Goal: Communication & Community: Answer question/provide support

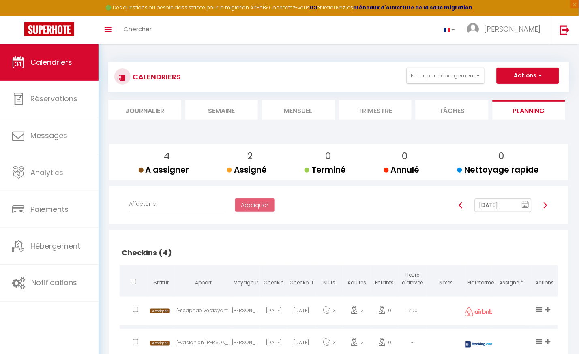
click at [291, 112] on li "Mensuel" at bounding box center [298, 110] width 73 height 20
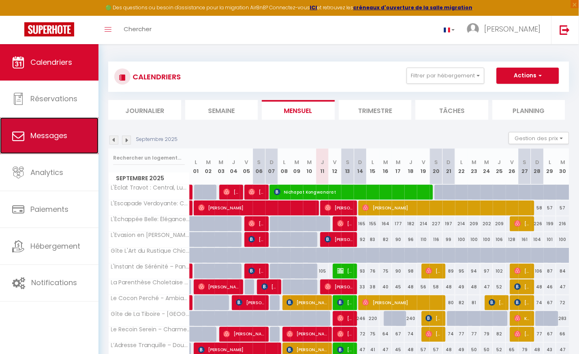
click at [58, 141] on span "Messages" at bounding box center [48, 136] width 37 height 10
select select "message"
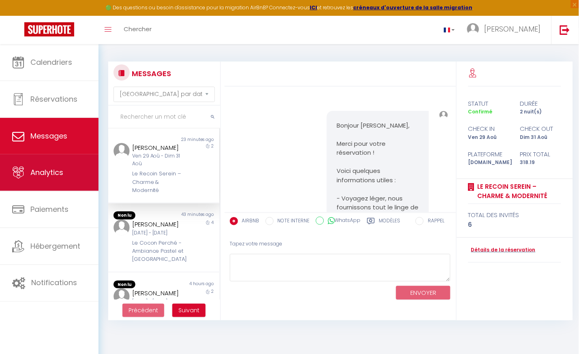
scroll to position [2368, 0]
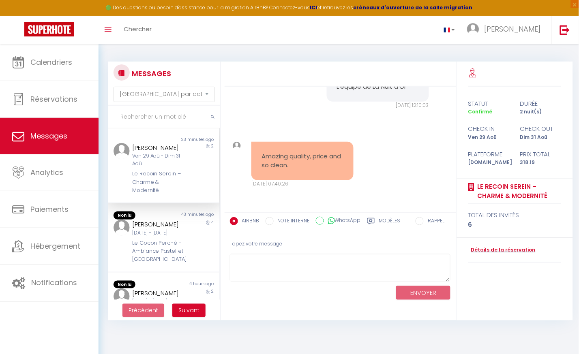
click at [156, 153] on div "[PERSON_NAME]" at bounding box center [159, 148] width 54 height 10
drag, startPoint x: 261, startPoint y: 155, endPoint x: 303, endPoint y: 167, distance: 43.8
click at [303, 167] on pre "Amazing quality, price and so clean." at bounding box center [302, 161] width 82 height 18
copy pre "Amazing quality, price and so clean."
click at [154, 237] on div "[DATE] - [DATE]" at bounding box center [159, 233] width 54 height 8
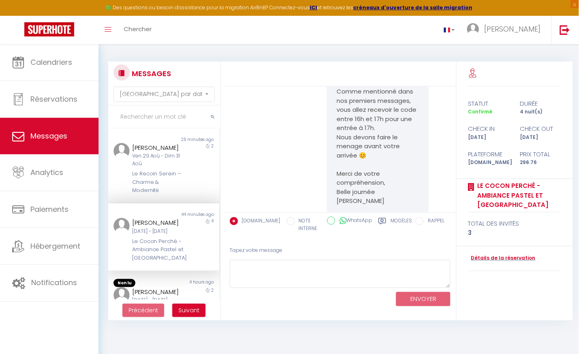
scroll to position [2925, 0]
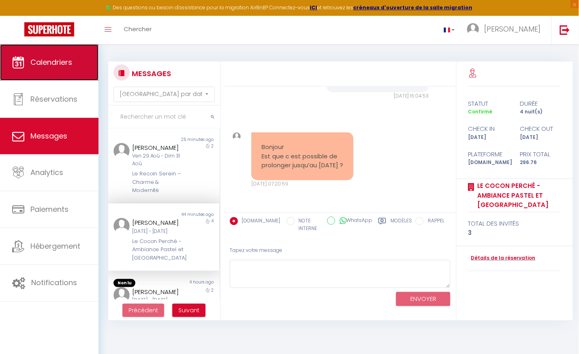
click at [50, 59] on span "Calendriers" at bounding box center [51, 62] width 42 height 10
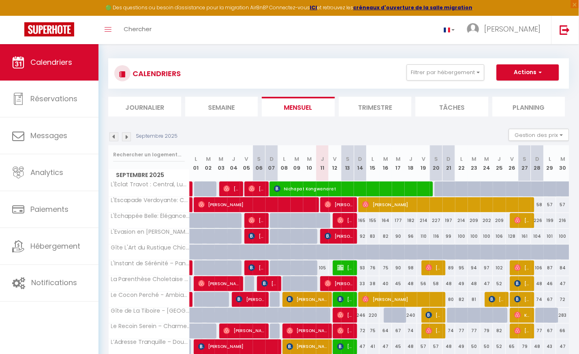
scroll to position [60, 0]
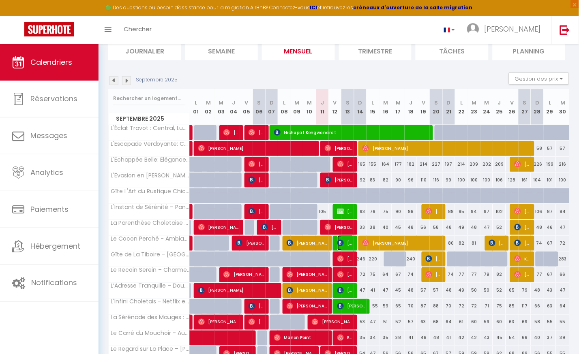
click at [339, 242] on img at bounding box center [340, 243] width 6 height 6
select select "OK"
select select "0"
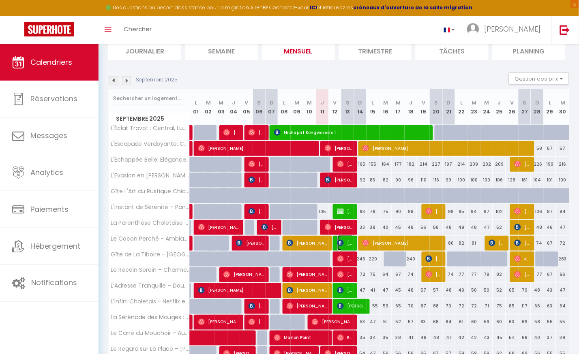
select select "1"
select select
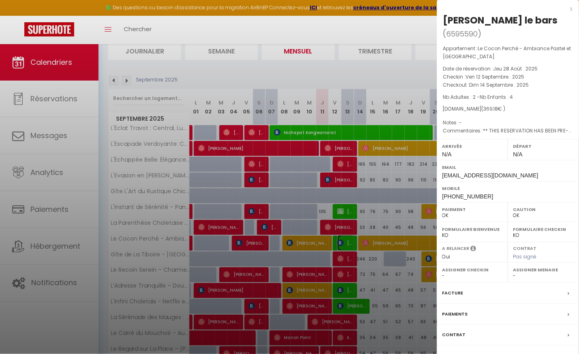
select select "44117"
click at [339, 242] on div at bounding box center [289, 177] width 579 height 354
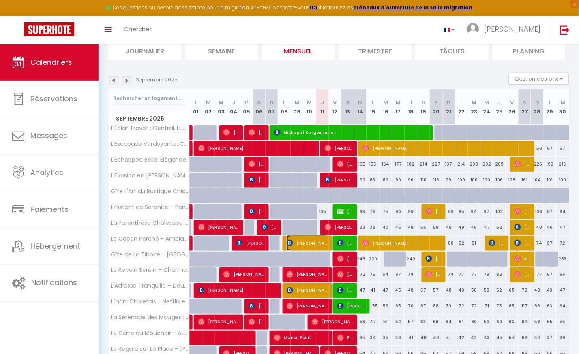
click at [290, 240] on img at bounding box center [290, 243] width 6 height 6
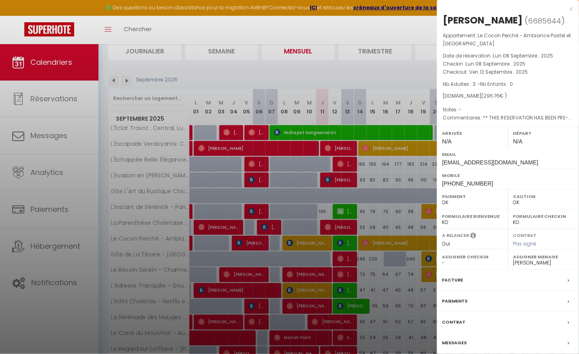
click at [548, 347] on div "Messages" at bounding box center [508, 343] width 142 height 21
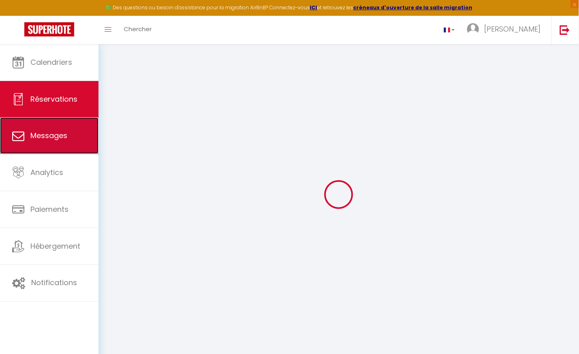
click at [46, 134] on span "Messages" at bounding box center [48, 136] width 37 height 10
select select "message"
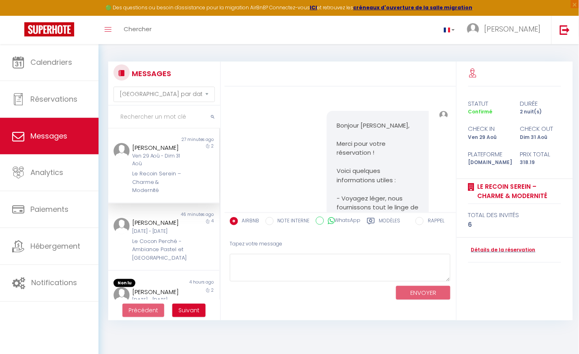
scroll to position [2368, 0]
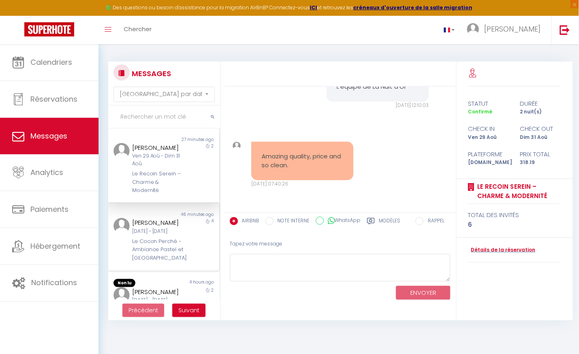
click at [146, 235] on div "[DATE] - [DATE]" at bounding box center [159, 232] width 54 height 8
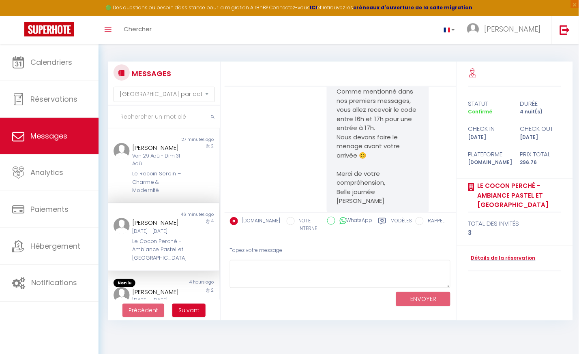
scroll to position [2925, 0]
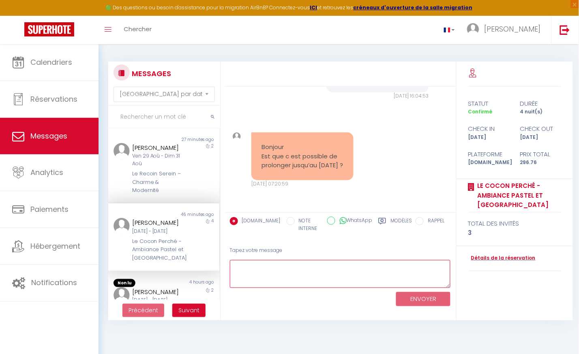
click at [260, 272] on textarea at bounding box center [340, 274] width 221 height 28
paste textarea "Bonjour [Prénom], Merci pour votre demande. Malheureusement, le logement est dé…"
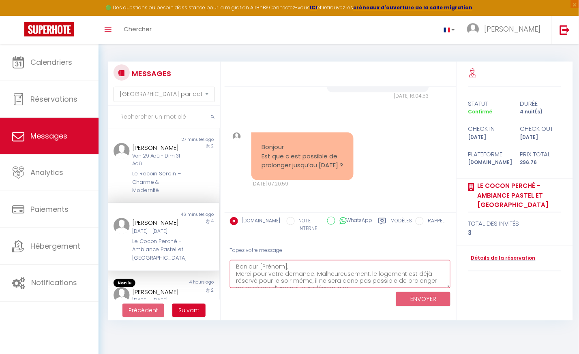
scroll to position [4, 0]
click at [270, 261] on textarea "Bonjour [Prénom], Merci pour votre demande. Malheureusement, le logement est dé…" at bounding box center [340, 274] width 221 height 28
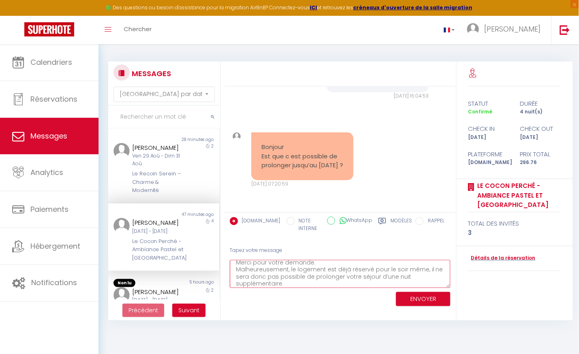
scroll to position [19, 0]
click at [289, 276] on textarea "Bonjour [PERSON_NAME],, Merci pour votre demande. Malheureusement, le logement …" at bounding box center [340, 274] width 221 height 28
click at [261, 282] on textarea "Bonjour [PERSON_NAME],, Merci pour votre demande. Malheureusement, le logement …" at bounding box center [340, 274] width 221 height 28
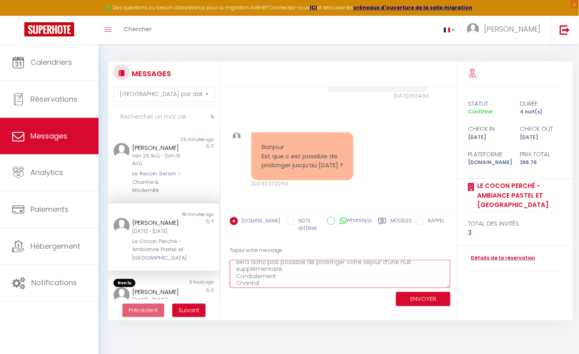
type textarea "Bonjour [PERSON_NAME],, Merci pour votre demande. Malheureusement, le logement …"
click at [427, 298] on button "ENVOYER" at bounding box center [423, 299] width 54 height 14
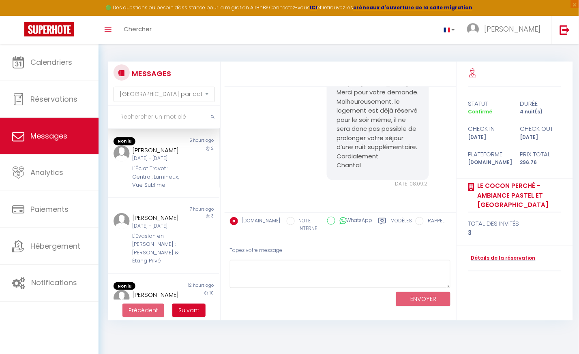
scroll to position [180, 0]
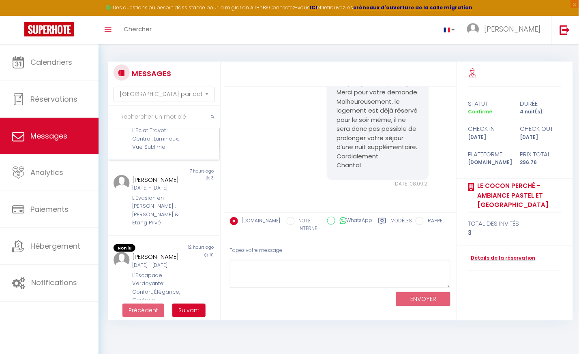
click at [144, 117] on div "[PERSON_NAME]" at bounding box center [159, 112] width 54 height 10
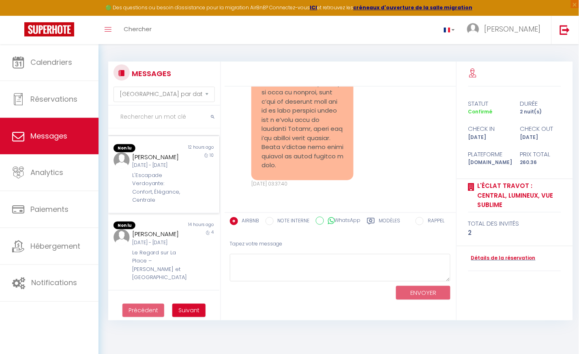
scroll to position [300, 0]
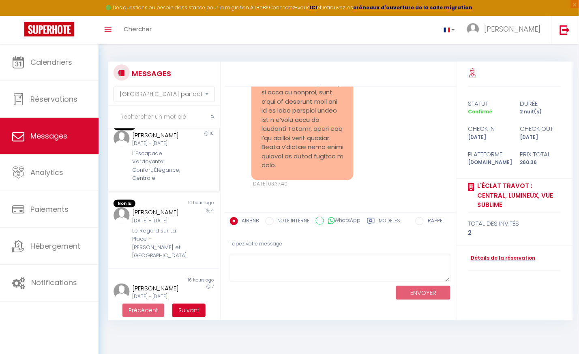
click at [144, 183] on div "L'Escapade Verdoyante: Confort, Élégance, Centrale" at bounding box center [159, 166] width 54 height 33
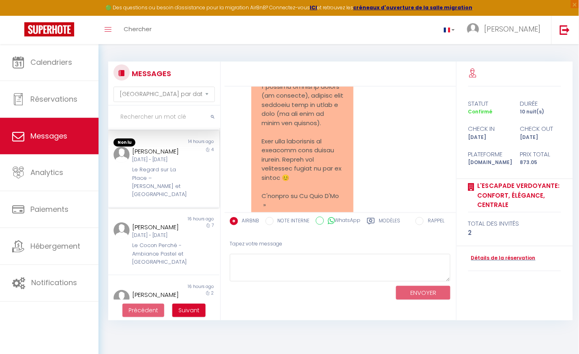
scroll to position [420, 0]
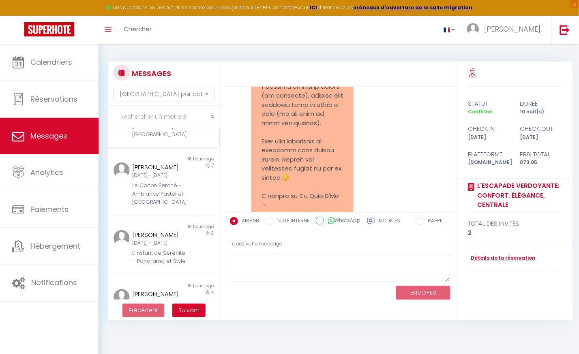
click at [150, 139] on div "[PERSON_NAME] [DATE] - [DATE] Le Regard sur [GEOGRAPHIC_DATA] – [PERSON_NAME] e…" at bounding box center [159, 113] width 65 height 52
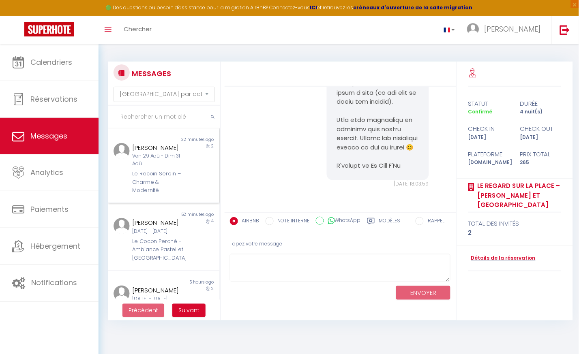
click at [139, 180] on div "Le Recoin Serein – Charme & Modernité" at bounding box center [159, 182] width 54 height 25
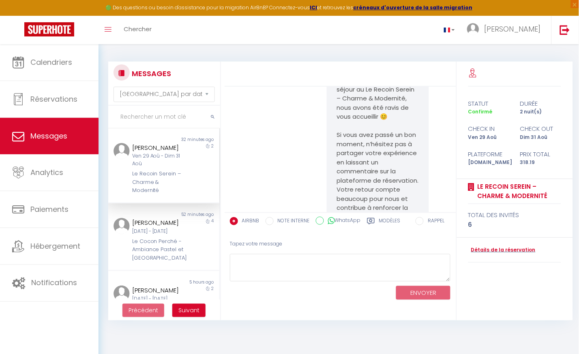
scroll to position [2368, 0]
